Goal: Information Seeking & Learning: Learn about a topic

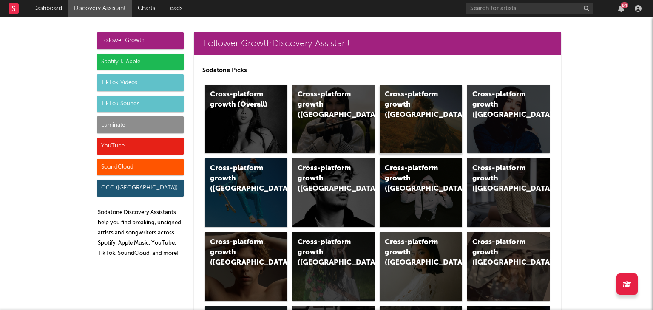
click at [408, 116] on div "Cross-platform growth ([GEOGRAPHIC_DATA])" at bounding box center [421, 119] width 82 height 69
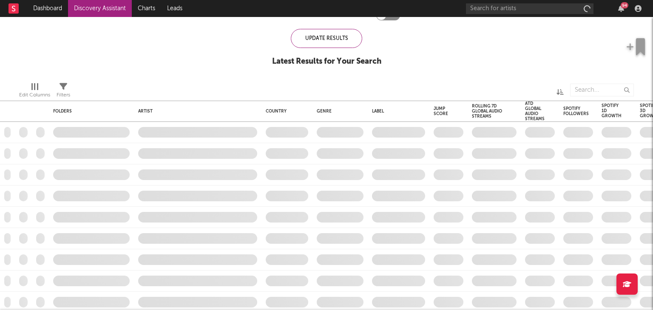
checkbox input "true"
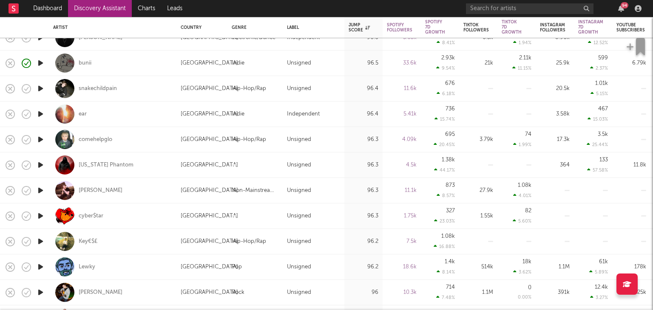
click at [116, 214] on div "cyber$tar" at bounding box center [112, 216] width 119 height 25
select select "1w"
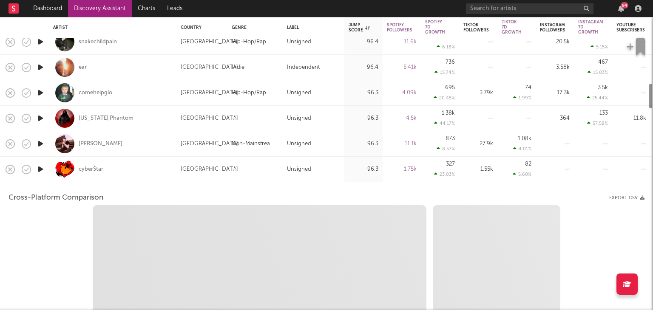
select select "1w"
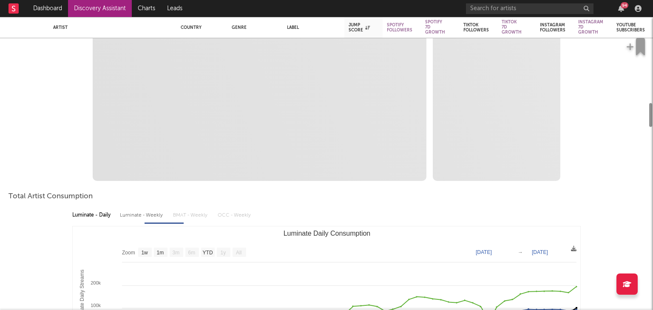
select select "1m"
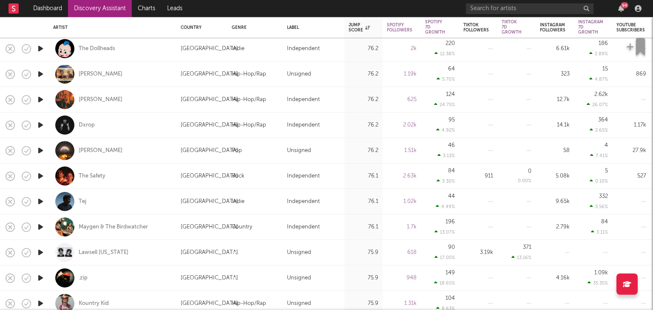
click at [148, 207] on div "Tej" at bounding box center [112, 201] width 119 height 25
select select "1w"
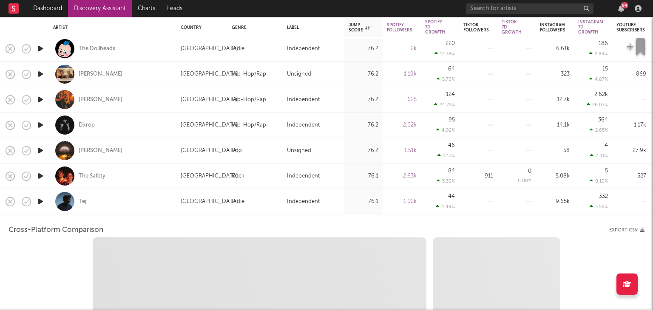
select select "1w"
select select "1m"
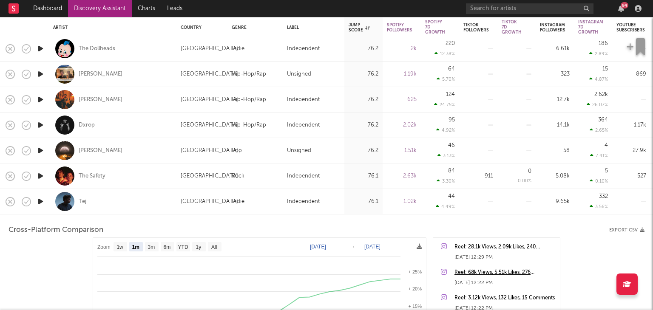
drag, startPoint x: 148, startPoint y: 207, endPoint x: 56, endPoint y: 249, distance: 101.4
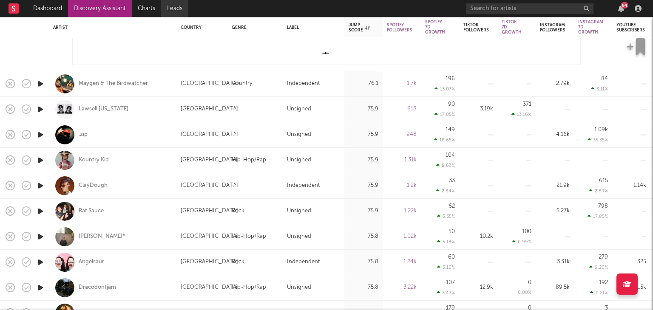
click at [172, 11] on link "Leads" at bounding box center [174, 8] width 27 height 17
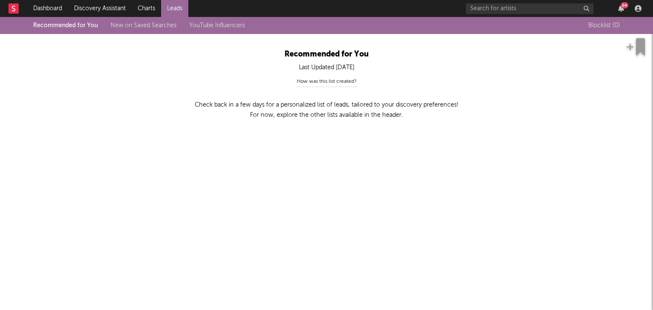
click at [151, 24] on link "New on Saved Searches" at bounding box center [144, 26] width 66 height 6
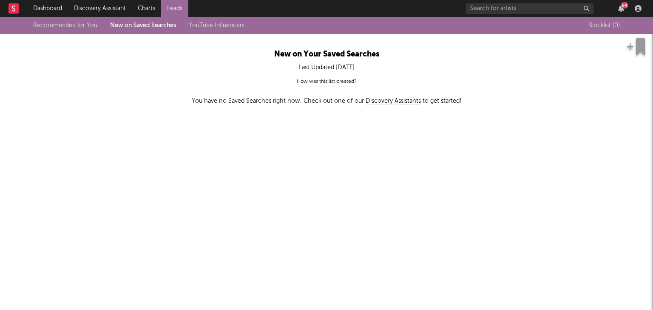
click at [142, 9] on link "Charts" at bounding box center [146, 8] width 29 height 17
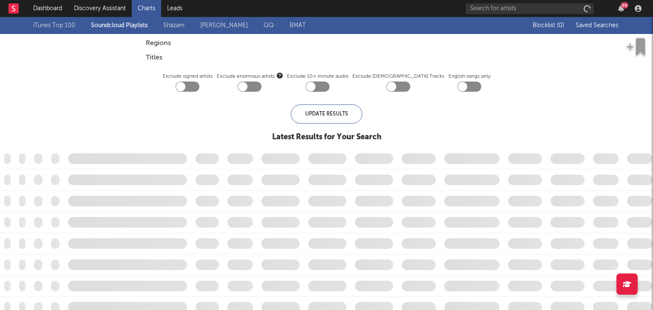
checkbox input "true"
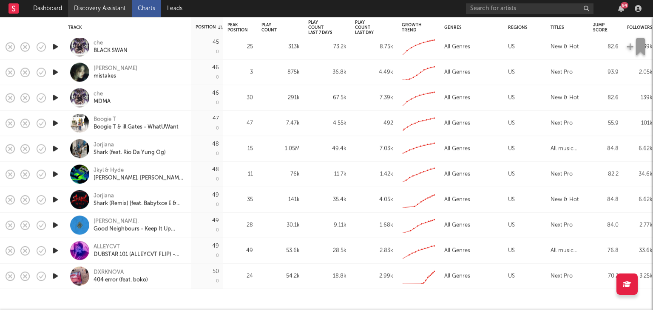
click at [88, 11] on link "Discovery Assistant" at bounding box center [100, 8] width 64 height 17
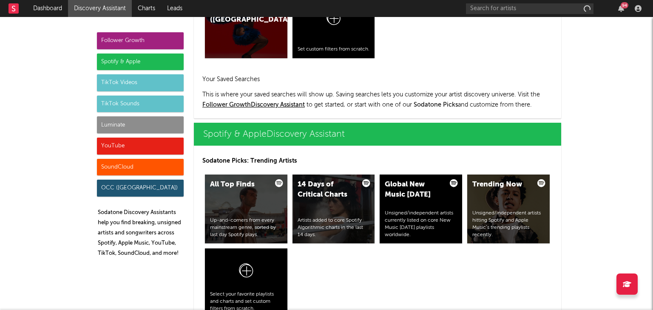
scroll to position [761, 0]
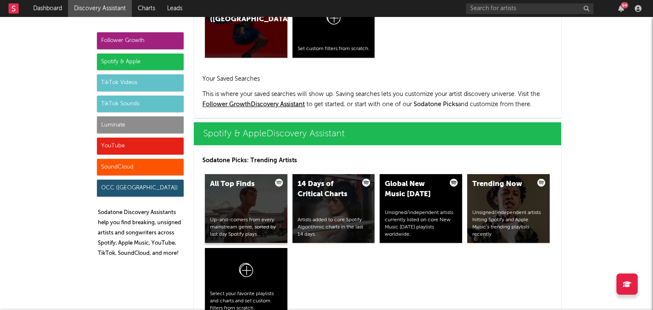
click at [266, 203] on div "All Top Finds Up-and-comers from every mainstream genre, sorted by last day Spo…" at bounding box center [246, 208] width 82 height 69
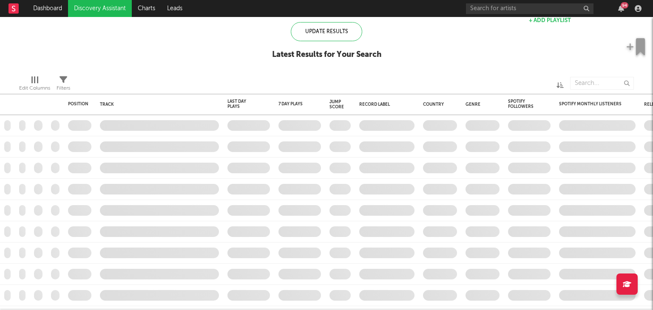
checkbox input "true"
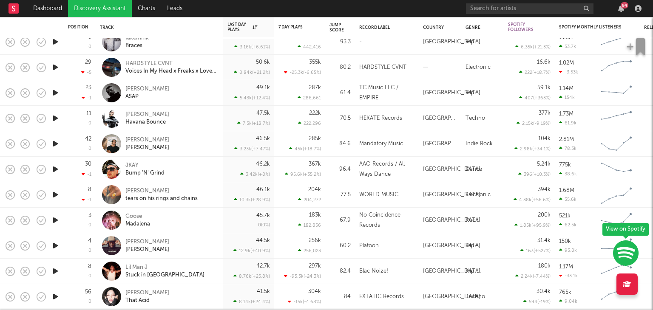
click at [108, 16] on link "Discovery Assistant" at bounding box center [100, 8] width 64 height 17
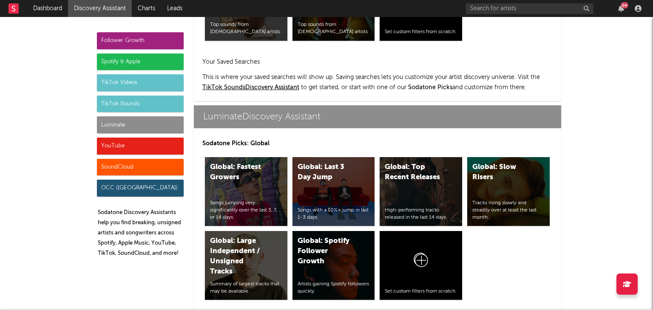
scroll to position [3662, 0]
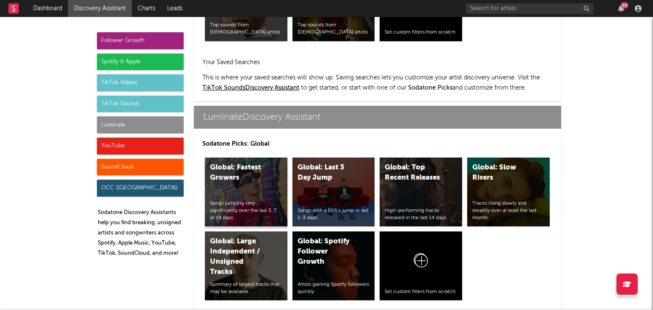
click at [241, 163] on div "Global: Fastest Growers" at bounding box center [239, 173] width 58 height 20
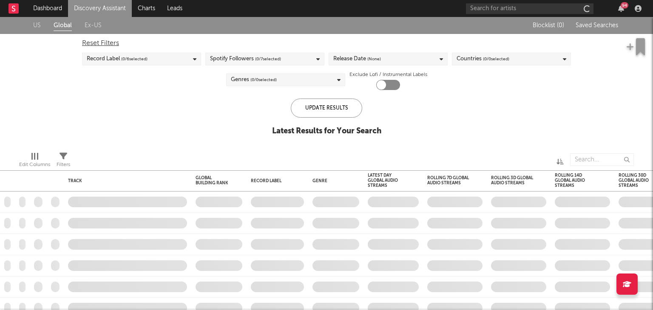
checkbox input "true"
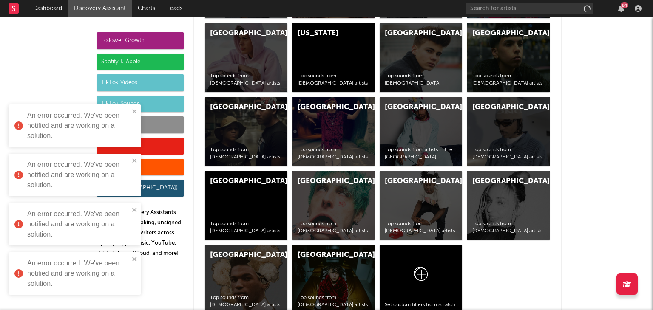
scroll to position [3389, 0]
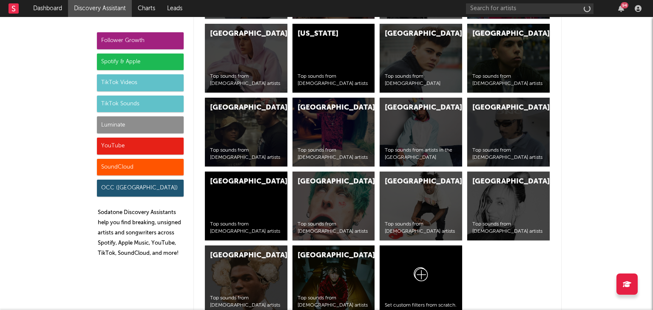
click at [137, 162] on div "SoundCloud" at bounding box center [140, 167] width 87 height 17
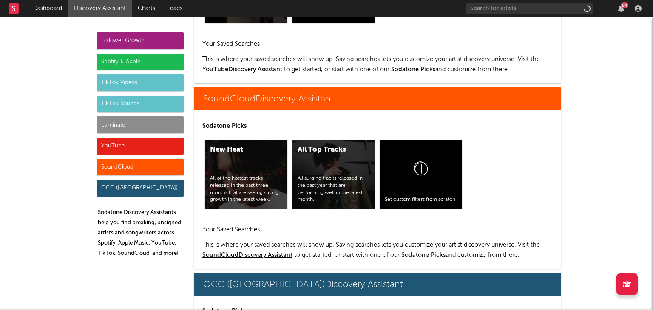
scroll to position [5030, 0]
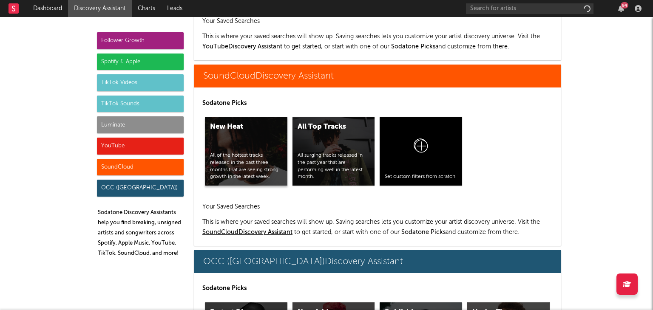
click at [253, 117] on div "New Heat All of the hottest tracks released in the past three months that are s…" at bounding box center [246, 151] width 82 height 69
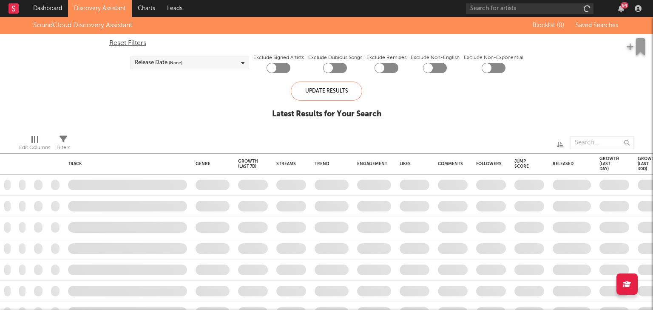
checkbox input "true"
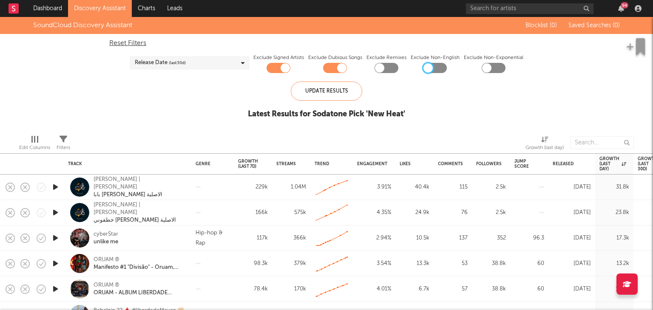
click at [431, 68] on div at bounding box center [427, 67] width 9 height 9
checkbox input "true"
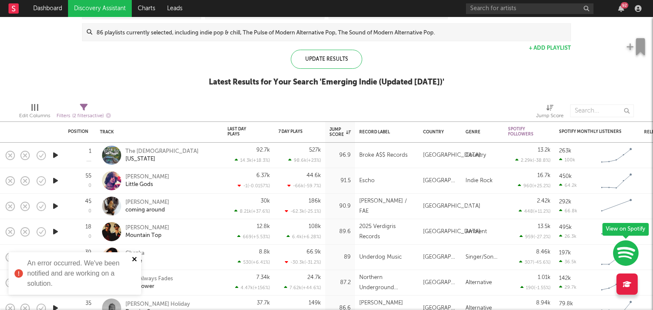
click at [136, 257] on icon "close" at bounding box center [135, 259] width 6 height 7
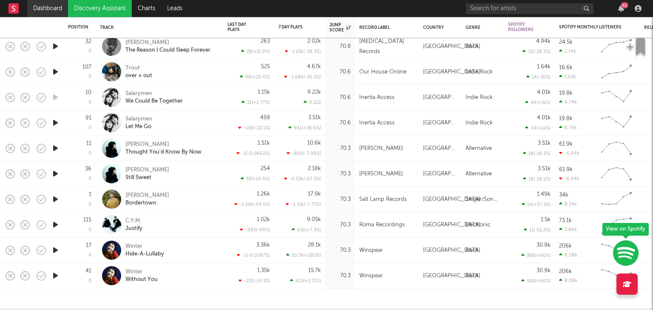
click at [38, 9] on link "Dashboard" at bounding box center [47, 8] width 41 height 17
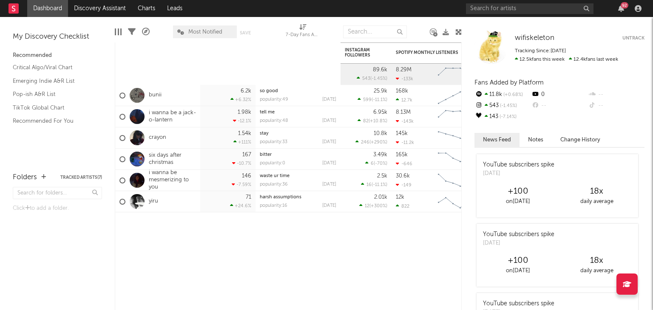
click at [628, 7] on div "92" at bounding box center [555, 8] width 179 height 17
click at [624, 9] on div "92" at bounding box center [621, 8] width 13 height 7
click at [624, 8] on div "92" at bounding box center [625, 5] width 8 height 6
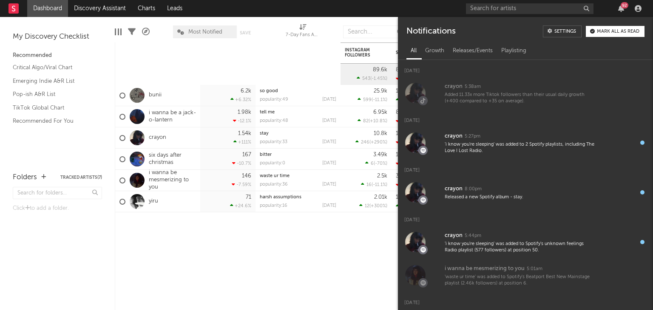
click at [624, 8] on div "92" at bounding box center [625, 5] width 8 height 6
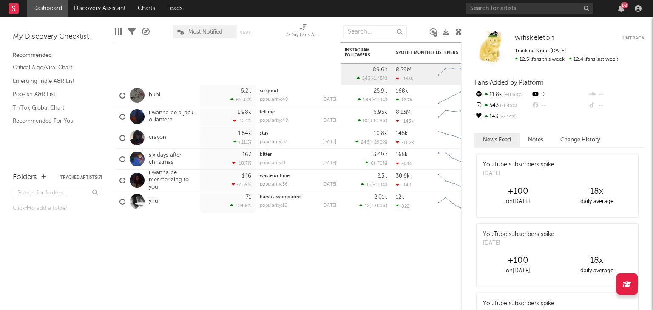
click at [58, 111] on link "TikTok Global Chart" at bounding box center [53, 107] width 81 height 9
click at [46, 121] on link "Recommended For You" at bounding box center [53, 120] width 81 height 9
click at [88, 15] on link "Discovery Assistant" at bounding box center [100, 8] width 64 height 17
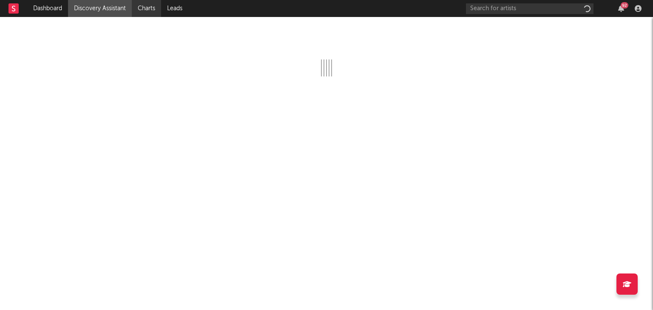
click at [145, 11] on link "Charts" at bounding box center [146, 8] width 29 height 17
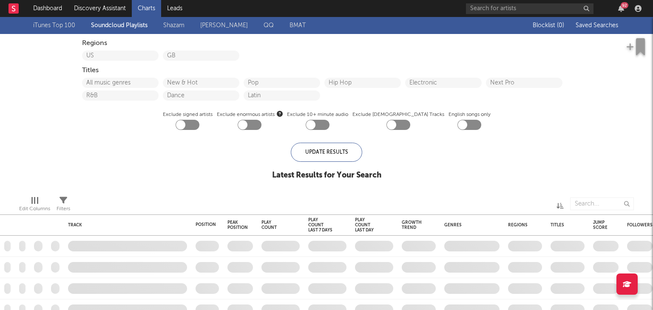
checkbox input "true"
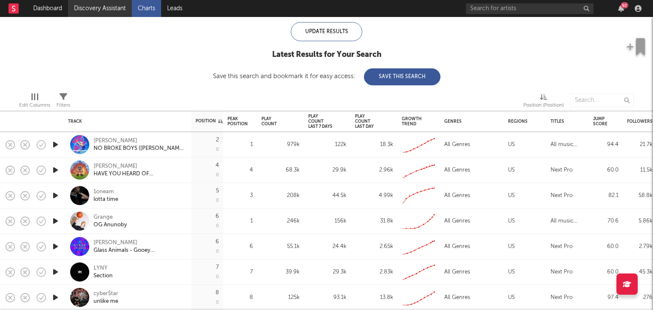
click at [106, 13] on link "Discovery Assistant" at bounding box center [100, 8] width 64 height 17
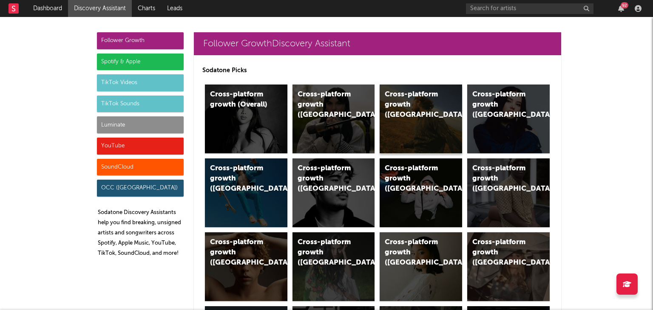
click at [426, 112] on div "Cross-platform growth (US)" at bounding box center [421, 119] width 82 height 69
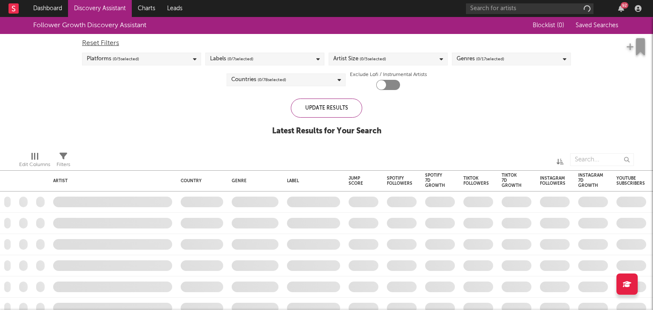
checkbox input "true"
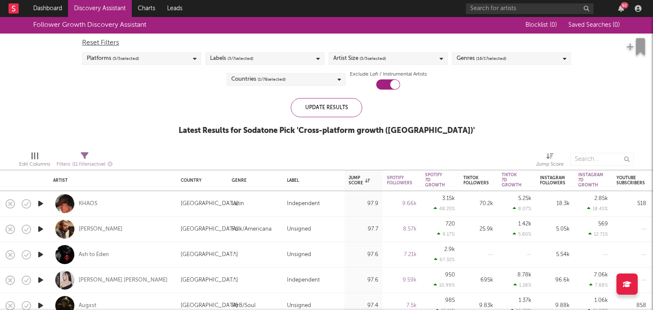
click at [467, 60] on div "Genres ( 16 / 17 selected)" at bounding box center [482, 59] width 50 height 10
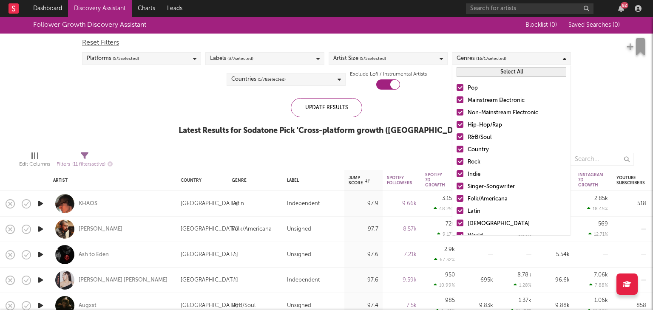
scroll to position [1, 0]
click at [480, 156] on div "Rock" at bounding box center [517, 161] width 99 height 10
click at [457, 156] on input "Rock" at bounding box center [457, 161] width 0 height 10
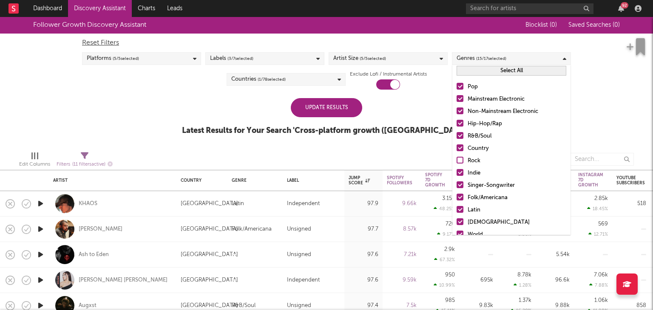
click at [475, 149] on div "Country" at bounding box center [517, 149] width 99 height 10
click at [457, 149] on input "Country" at bounding box center [457, 149] width 0 height 10
click at [462, 160] on div at bounding box center [460, 160] width 7 height 7
click at [457, 160] on input "Rock" at bounding box center [457, 161] width 0 height 10
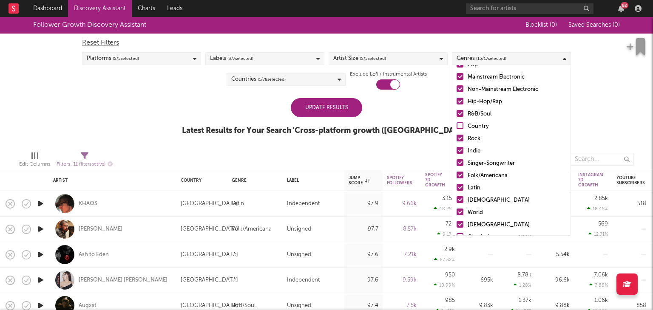
scroll to position [24, 0]
click at [460, 200] on div at bounding box center [460, 199] width 7 height 7
click at [457, 200] on input "African" at bounding box center [457, 200] width 0 height 10
drag, startPoint x: 459, startPoint y: 216, endPoint x: 459, endPoint y: 227, distance: 11.9
click at [459, 216] on label "World" at bounding box center [512, 212] width 110 height 10
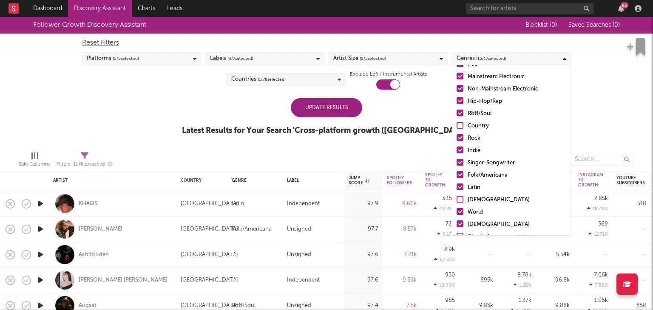
click at [457, 216] on input "World" at bounding box center [457, 212] width 0 height 10
click at [459, 227] on label "Christian" at bounding box center [512, 225] width 110 height 10
click at [457, 227] on input "Christian" at bounding box center [457, 225] width 0 height 10
click at [460, 184] on div at bounding box center [460, 187] width 7 height 7
click at [457, 184] on input "Latin" at bounding box center [457, 188] width 0 height 10
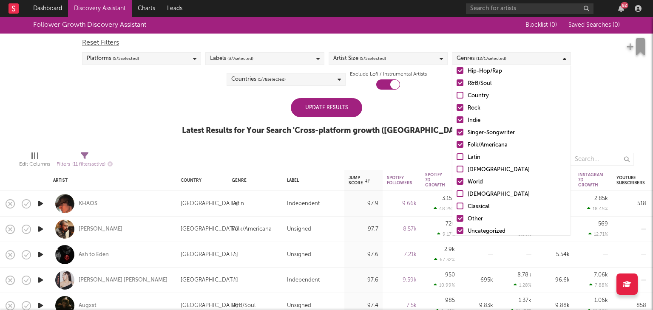
scroll to position [60, 0]
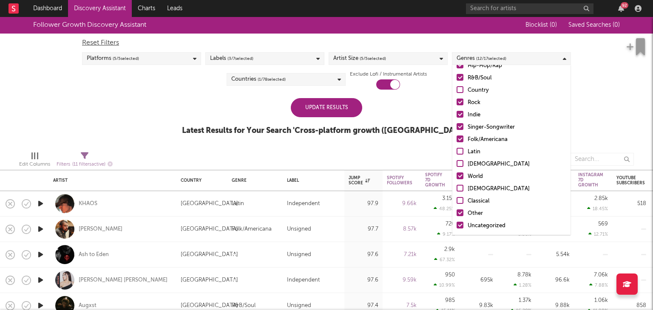
click at [459, 176] on div at bounding box center [460, 176] width 7 height 7
click at [457, 176] on input "World" at bounding box center [457, 177] width 0 height 10
click at [428, 104] on div "Update Results Latest Results for Your Search ' Cross-platform growth (US) '" at bounding box center [326, 121] width 289 height 46
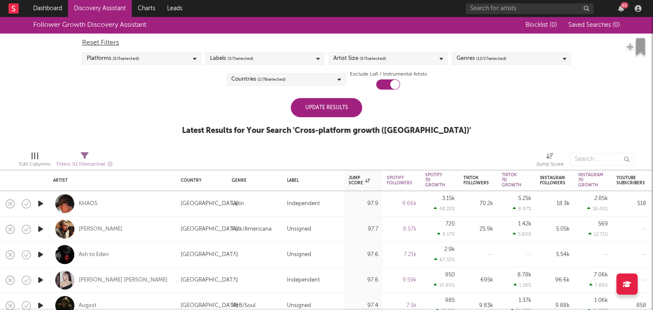
click at [338, 98] on div "Update Results" at bounding box center [326, 107] width 71 height 19
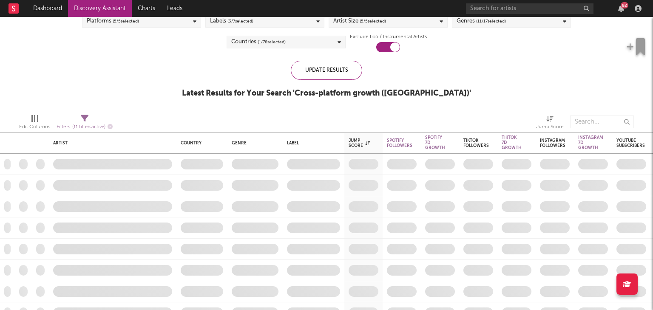
select select "-1"
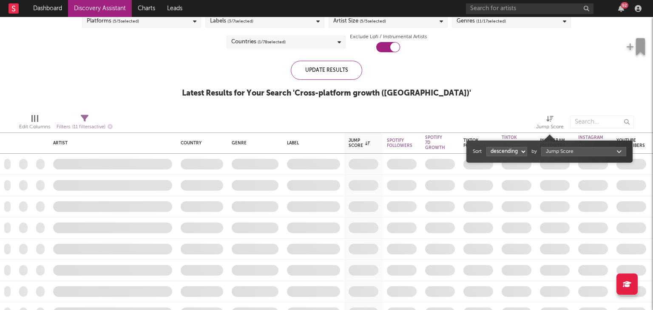
click at [552, 123] on div "Jump Score" at bounding box center [550, 127] width 28 height 10
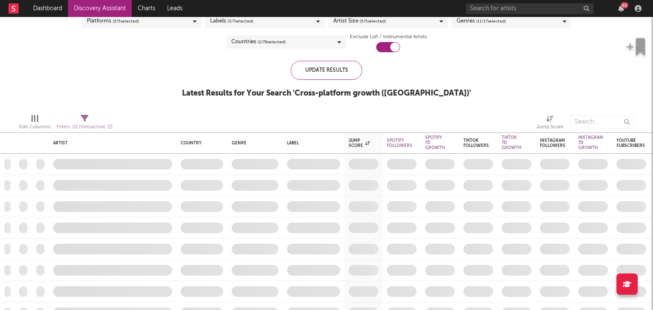
click at [537, 99] on div "Follower Growth Discovery Assistant Blocklist ( 0 ) Saved Searches ( 0 ) Reset …" at bounding box center [326, 43] width 653 height 128
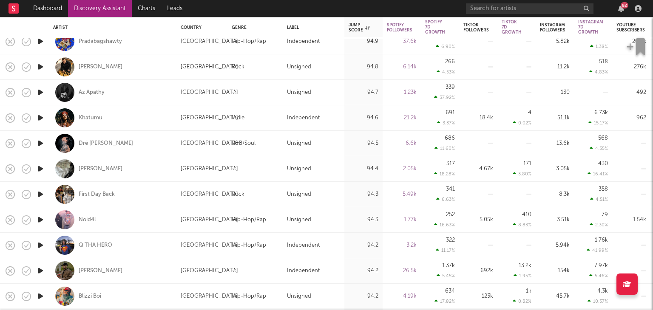
click at [85, 170] on div "Łee" at bounding box center [101, 169] width 44 height 8
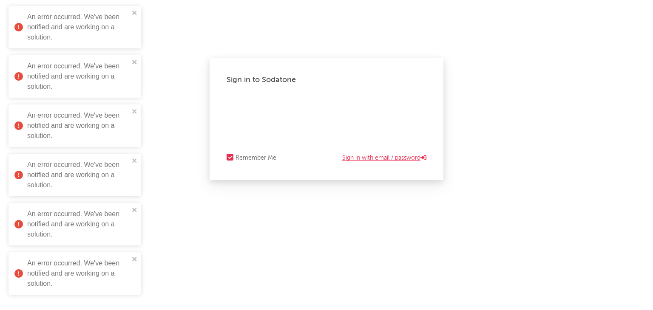
click at [401, 159] on link "Sign in with email / password" at bounding box center [384, 158] width 84 height 10
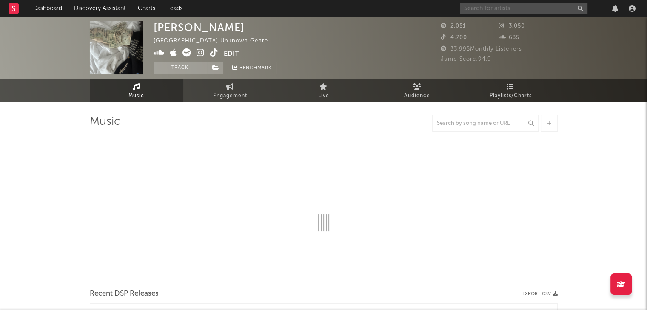
click at [524, 10] on input "text" at bounding box center [524, 8] width 128 height 11
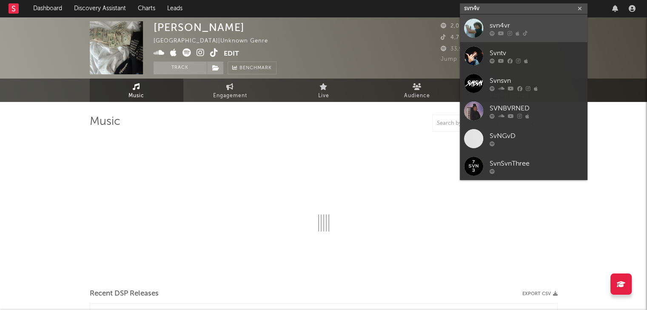
type input "svn4v"
click at [526, 17] on link "svn4vr" at bounding box center [524, 28] width 128 height 28
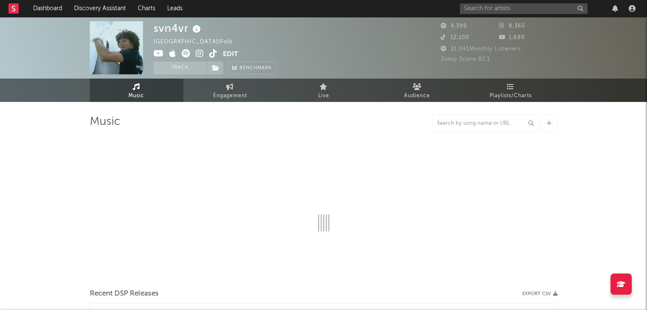
click at [359, 144] on div at bounding box center [324, 182] width 468 height 100
click at [330, 143] on div at bounding box center [324, 182] width 468 height 100
click at [247, 94] on link "Engagement" at bounding box center [230, 90] width 94 height 23
select select "1w"
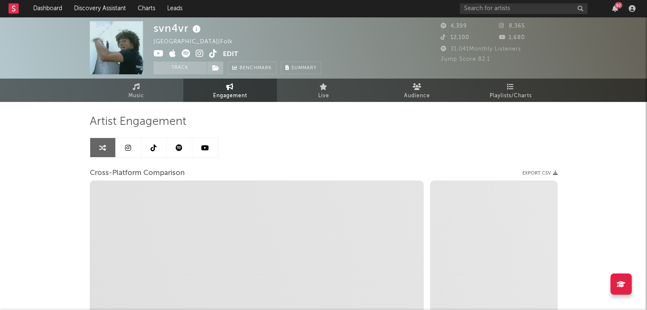
select select "1m"
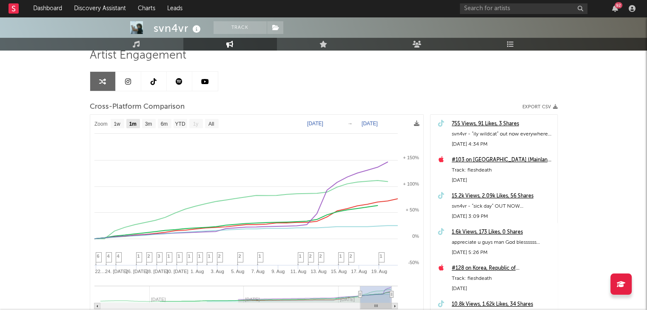
scroll to position [67, 0]
click at [148, 42] on link "Music" at bounding box center [137, 44] width 94 height 13
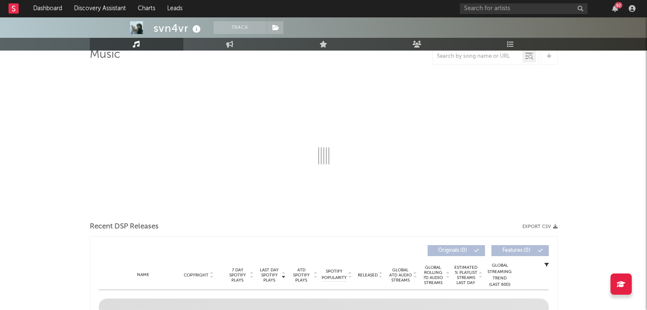
select select "1w"
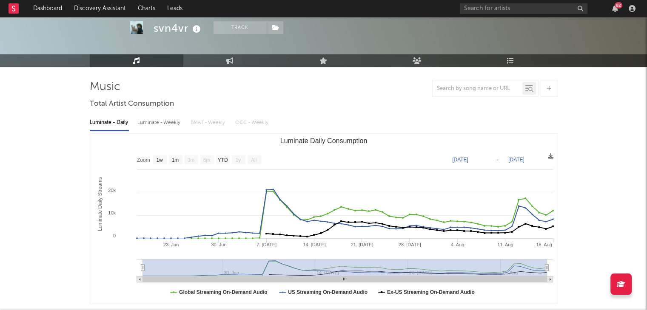
scroll to position [37, 0]
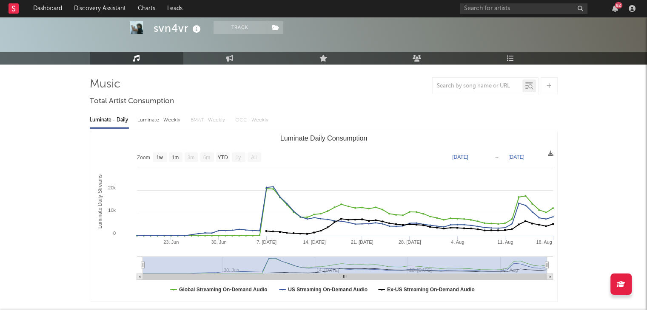
click at [609, 8] on div "92" at bounding box center [614, 8] width 13 height 7
click at [615, 9] on icon "button" at bounding box center [615, 8] width 6 height 7
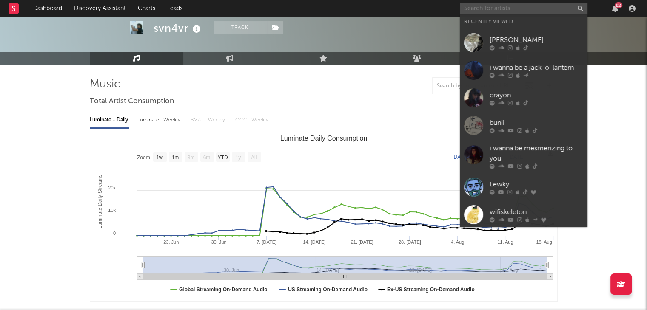
click at [551, 9] on input "text" at bounding box center [524, 8] width 128 height 11
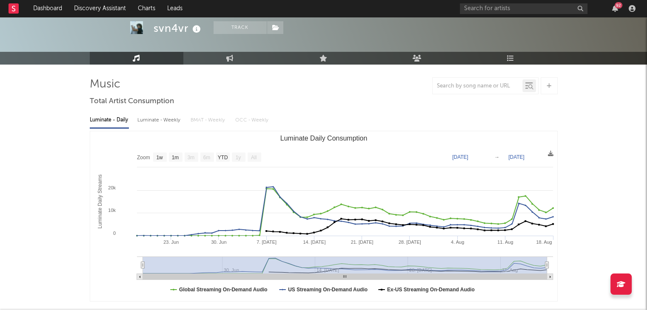
click at [430, 41] on div "svn4vr Track United Kingdom | Folk Edit Track Benchmark Summary 4,399 8,365 12,…" at bounding box center [323, 11] width 647 height 62
click at [618, 7] on div "92" at bounding box center [618, 5] width 8 height 6
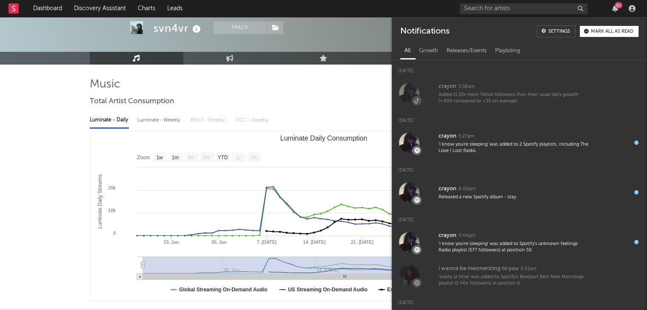
click at [348, 82] on div at bounding box center [324, 85] width 468 height 17
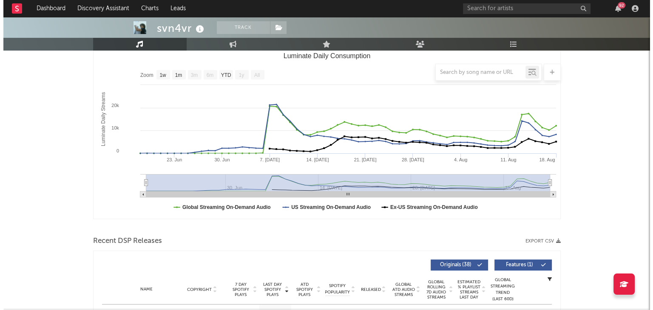
scroll to position [0, 0]
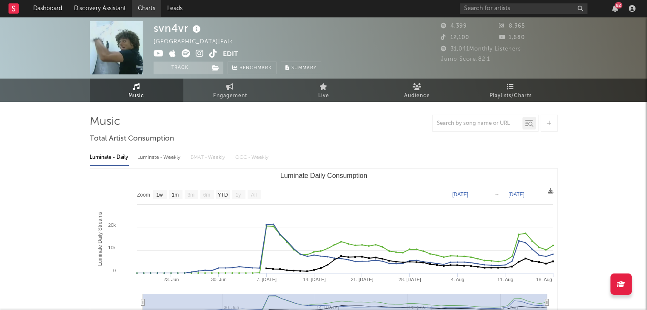
click at [150, 11] on link "Charts" at bounding box center [146, 8] width 29 height 17
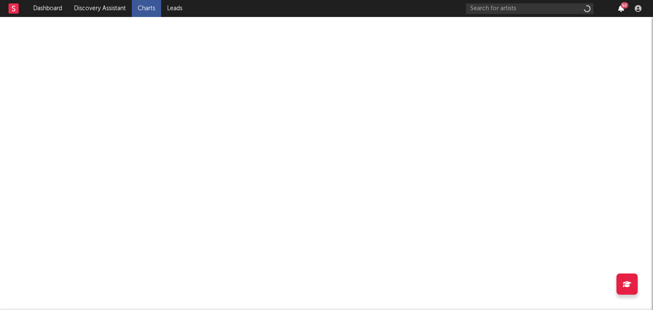
click at [621, 9] on icon "button" at bounding box center [621, 8] width 6 height 7
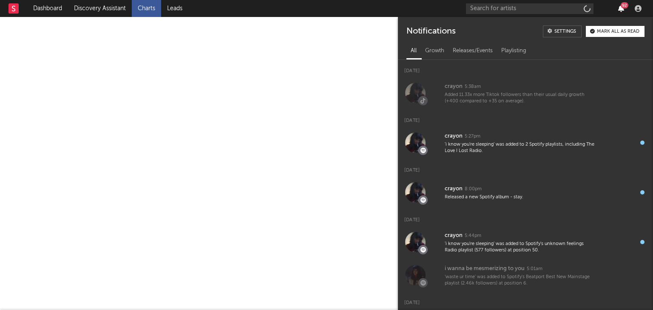
click at [621, 9] on icon "button" at bounding box center [621, 8] width 6 height 7
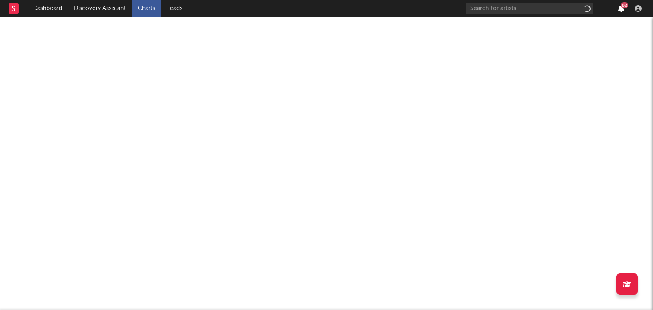
click at [621, 9] on icon "button" at bounding box center [621, 8] width 6 height 7
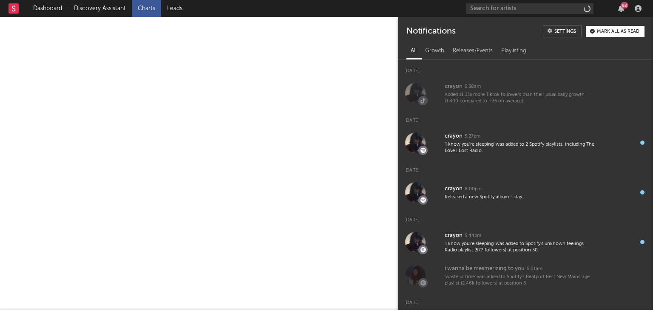
click at [258, 79] on div at bounding box center [326, 180] width 653 height 293
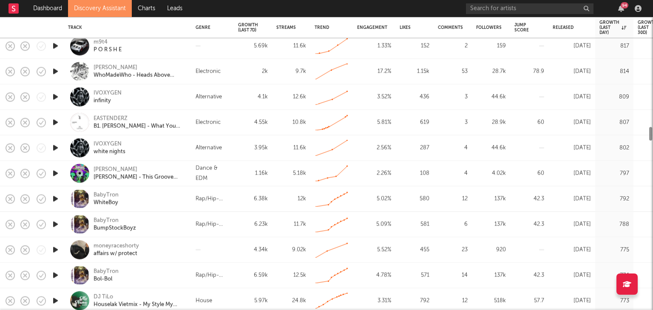
click at [182, 51] on div "m9t4 P O R S H E" at bounding box center [139, 45] width 91 height 15
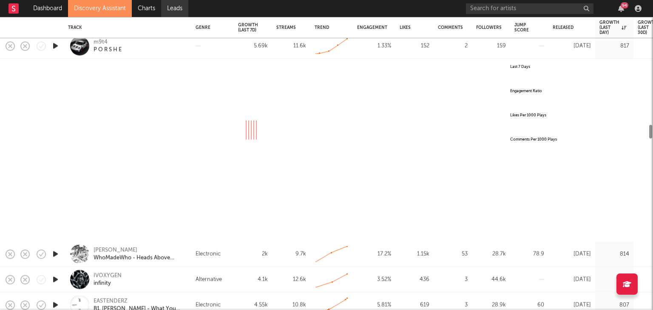
select select "All"
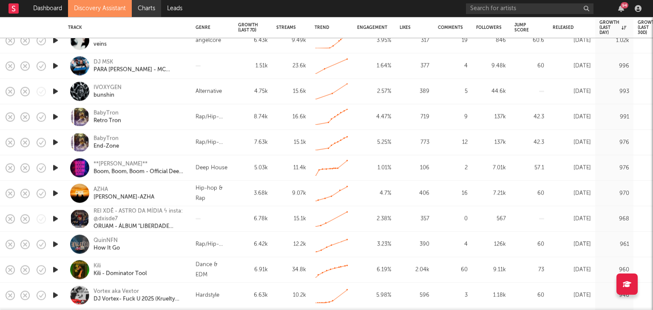
click at [146, 9] on link "Charts" at bounding box center [146, 8] width 29 height 17
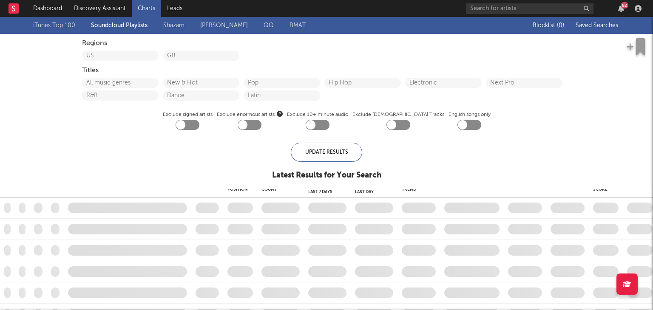
checkbox input "true"
